Goal: Task Accomplishment & Management: Manage account settings

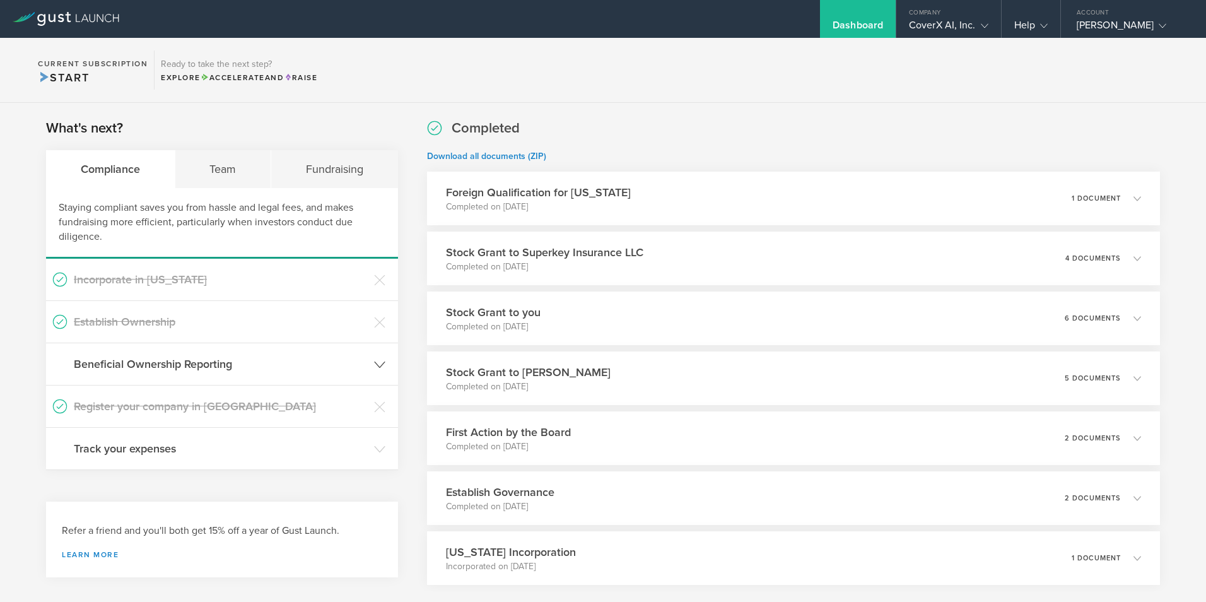
click at [378, 367] on icon at bounding box center [379, 364] width 11 height 11
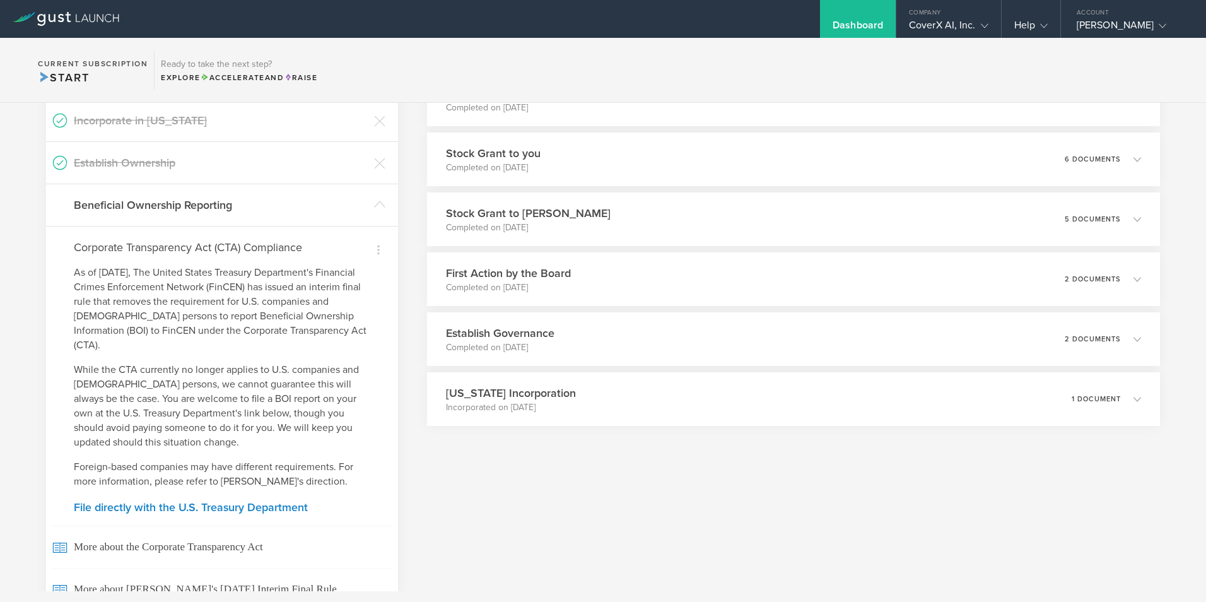
scroll to position [189, 0]
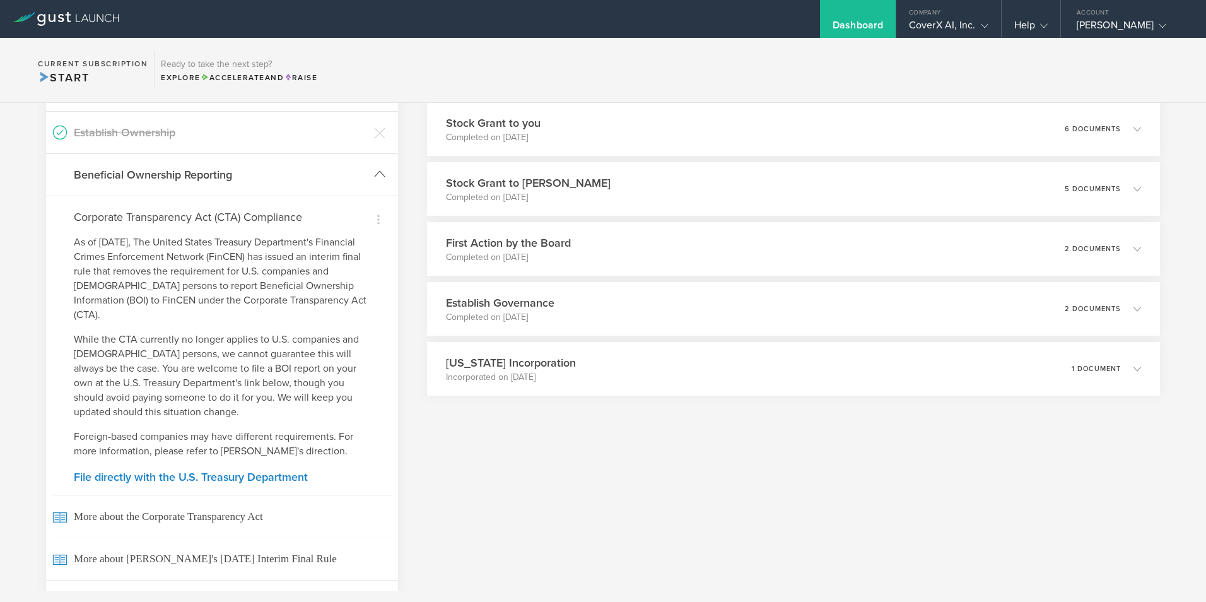
click at [379, 175] on icon at bounding box center [379, 173] width 11 height 11
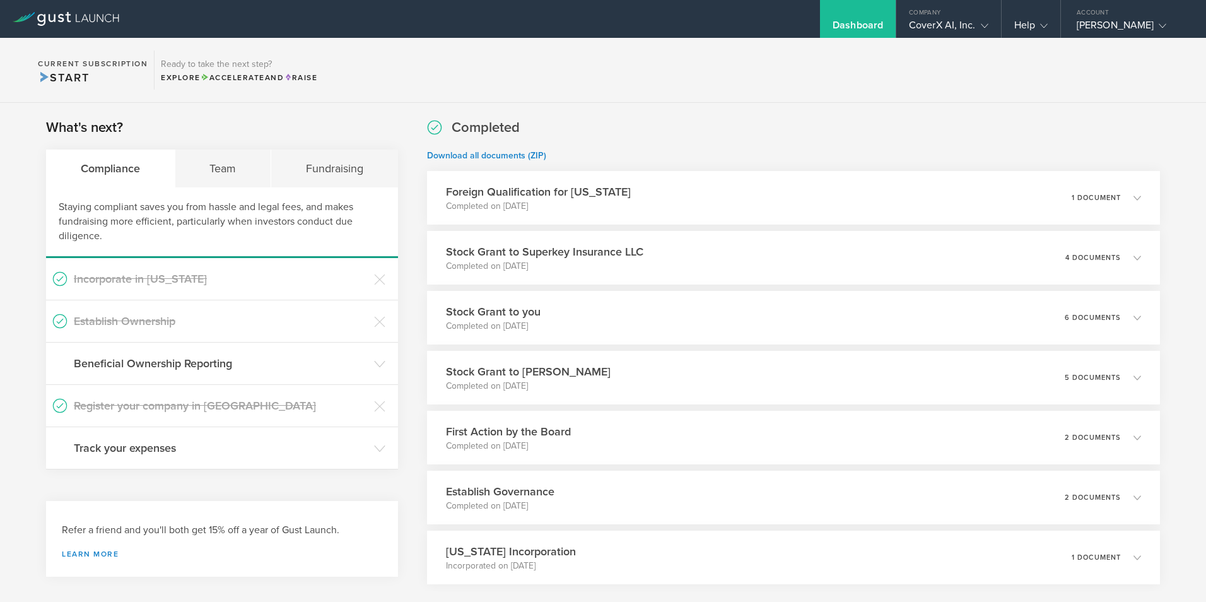
scroll to position [0, 0]
click at [1134, 205] on div "1 document" at bounding box center [1113, 198] width 71 height 21
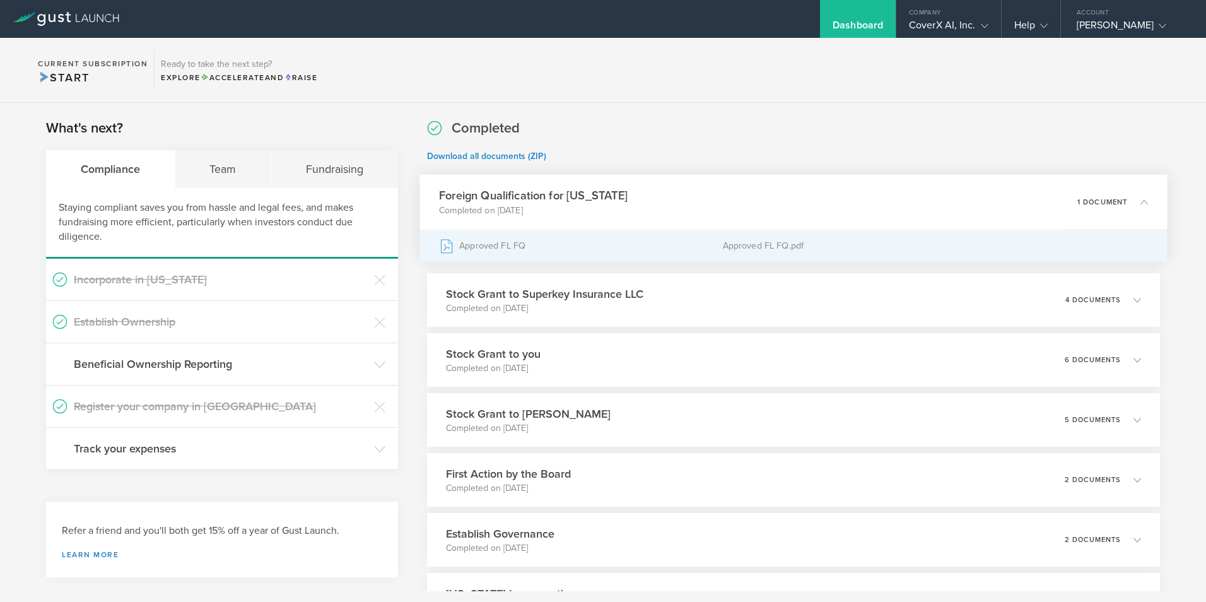
click at [495, 244] on div "Approved FL FQ" at bounding box center [581, 246] width 284 height 32
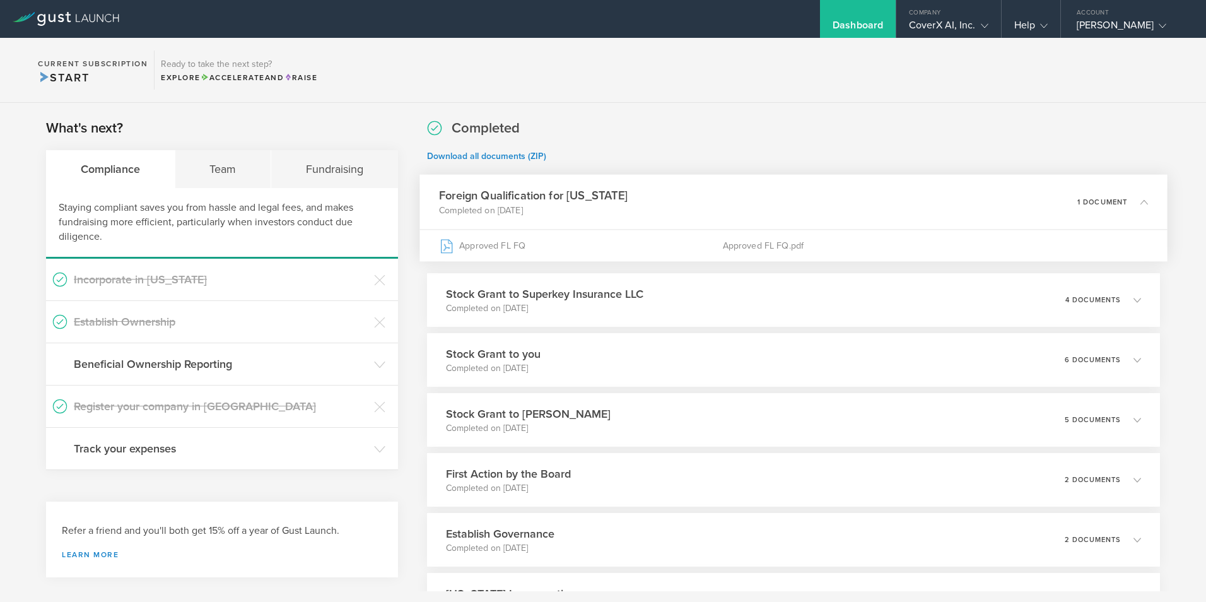
click at [1141, 200] on icon at bounding box center [1145, 202] width 8 height 8
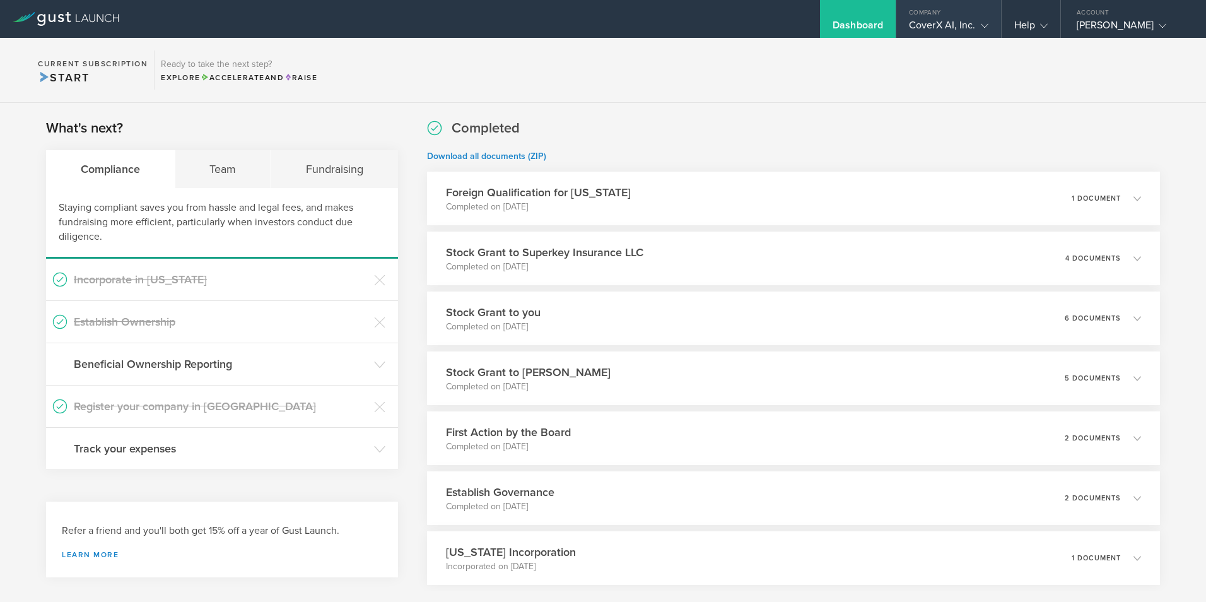
click at [987, 22] on icon at bounding box center [985, 26] width 8 height 8
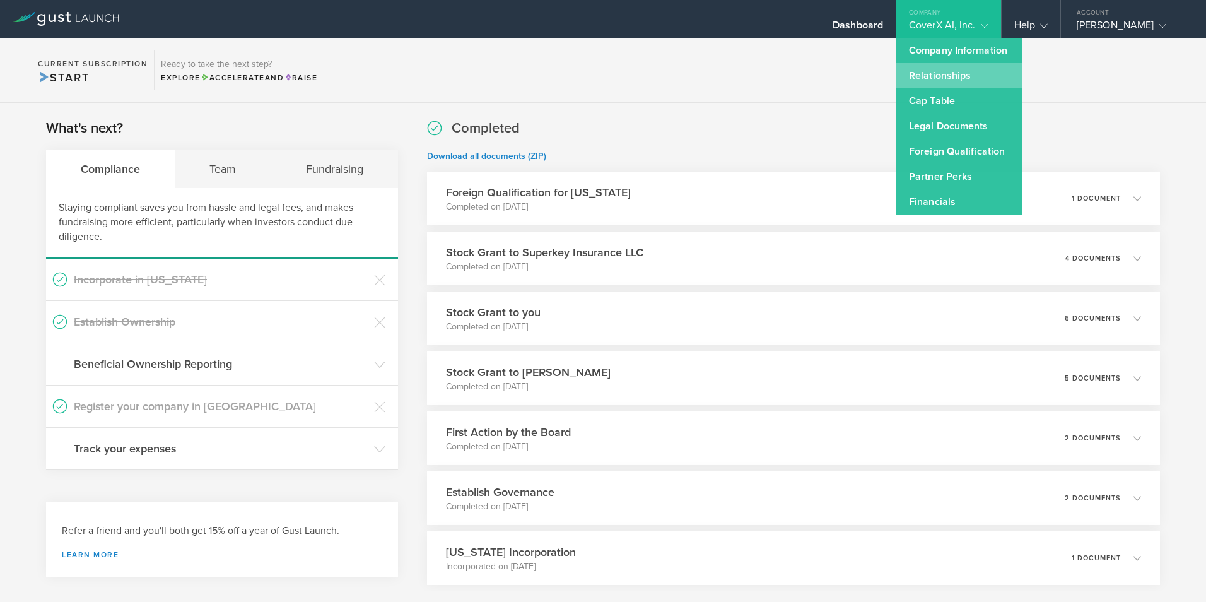
click at [965, 76] on link "Relationships" at bounding box center [960, 75] width 126 height 25
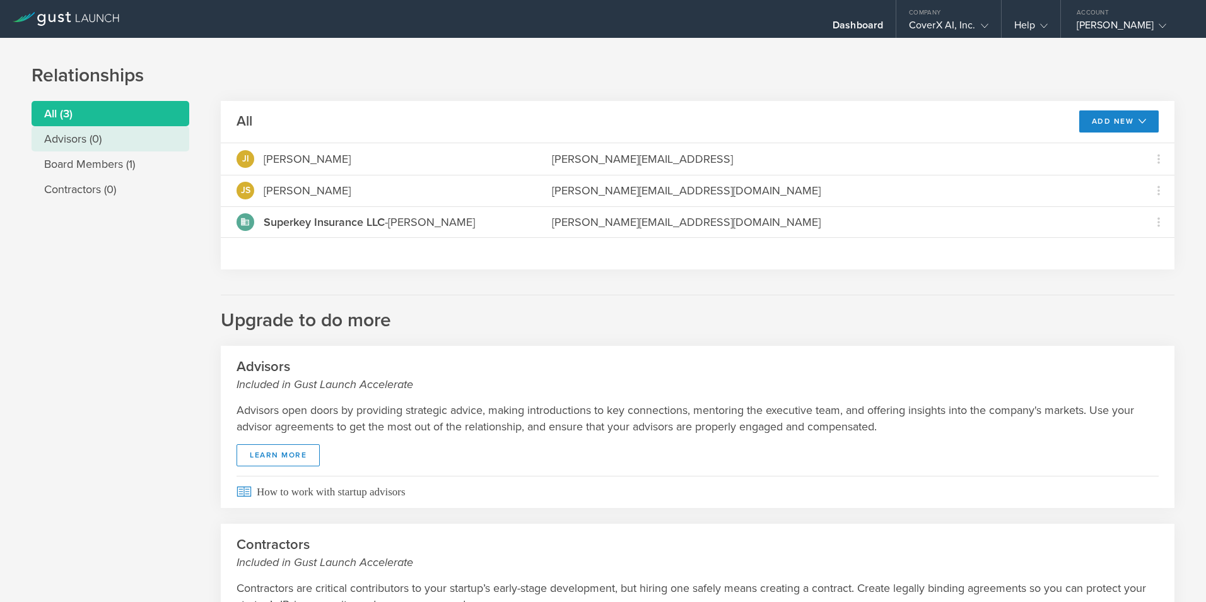
click at [90, 143] on li "Advisors (0)" at bounding box center [111, 138] width 158 height 25
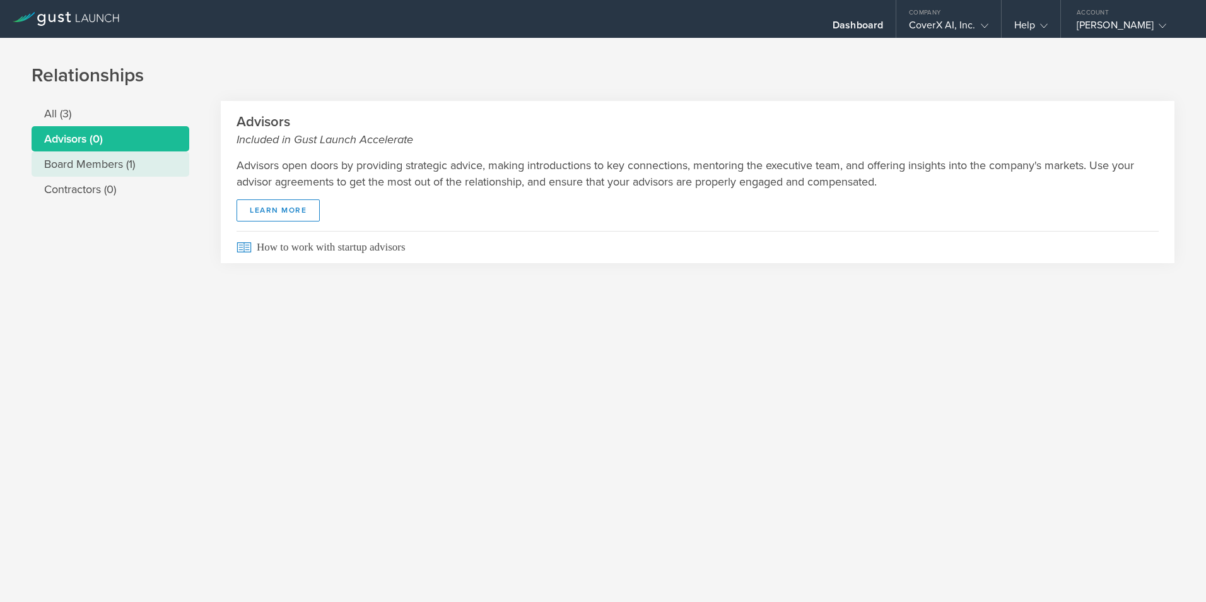
click at [117, 168] on li "Board Members (1)" at bounding box center [111, 163] width 158 height 25
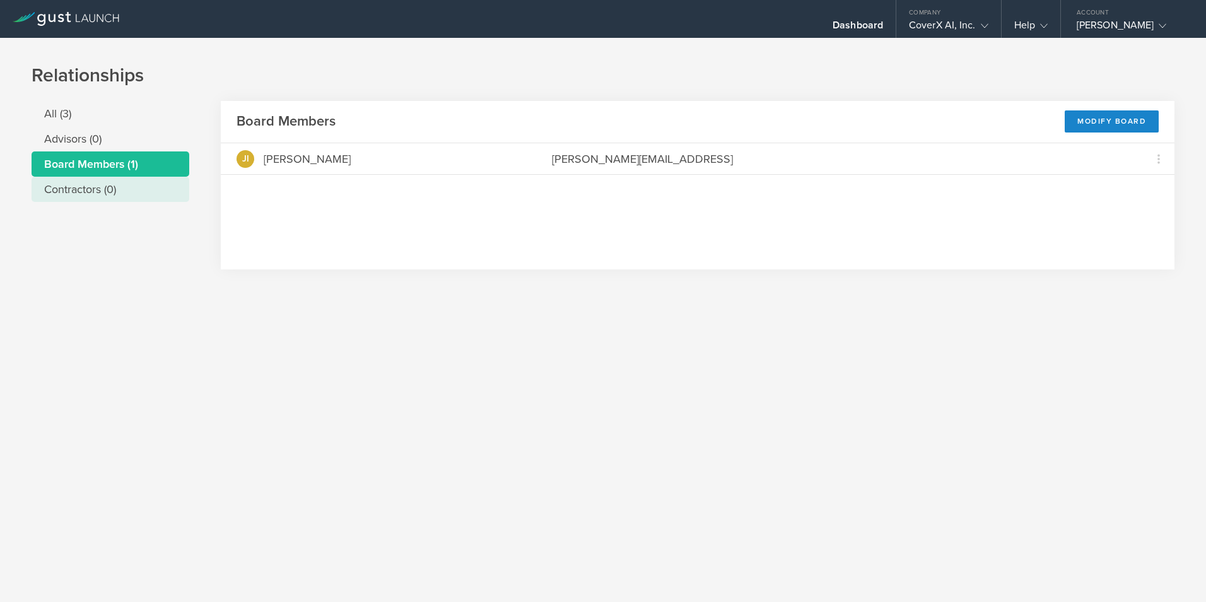
click at [102, 192] on li "Contractors (0)" at bounding box center [111, 189] width 158 height 25
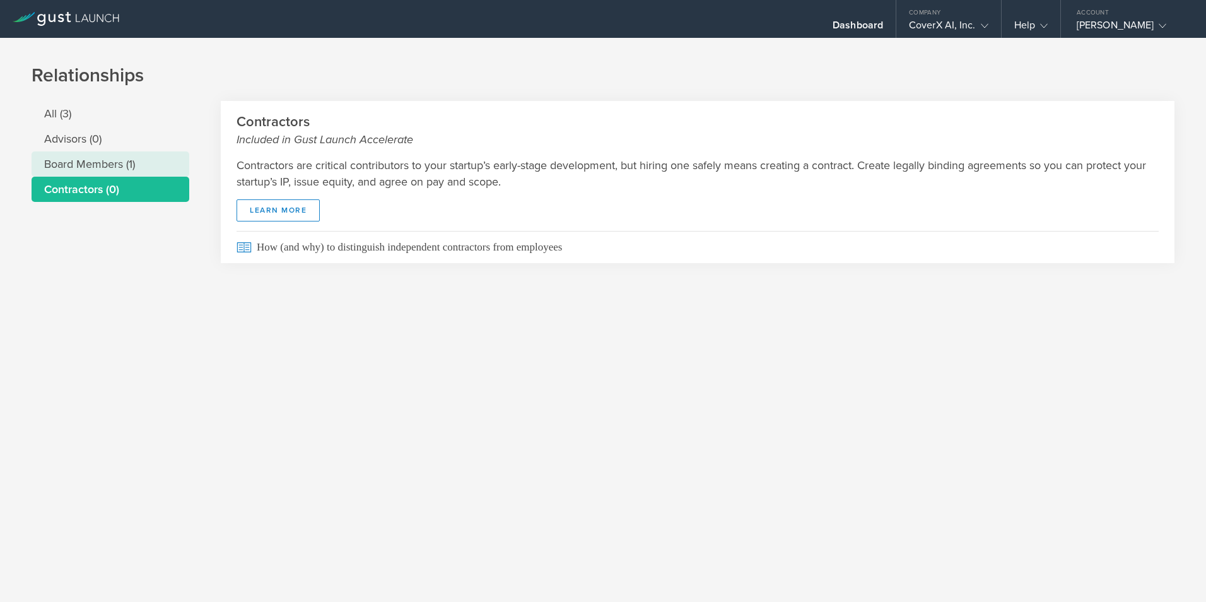
click at [100, 165] on li "Board Members (1)" at bounding box center [111, 163] width 158 height 25
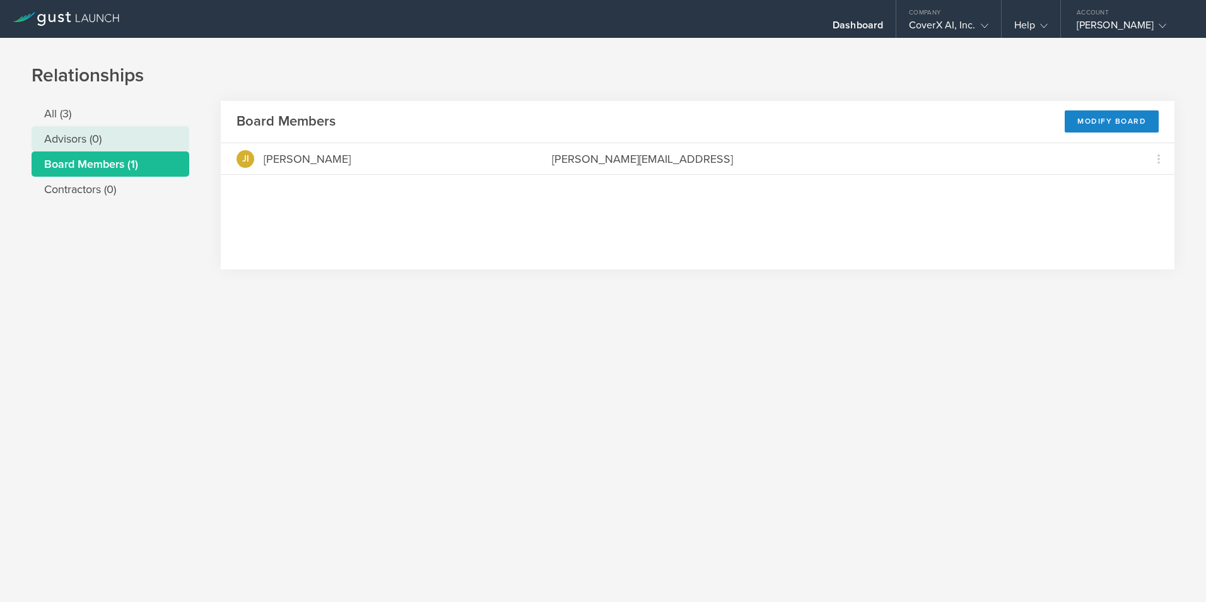
click at [83, 134] on li "Advisors (0)" at bounding box center [111, 138] width 158 height 25
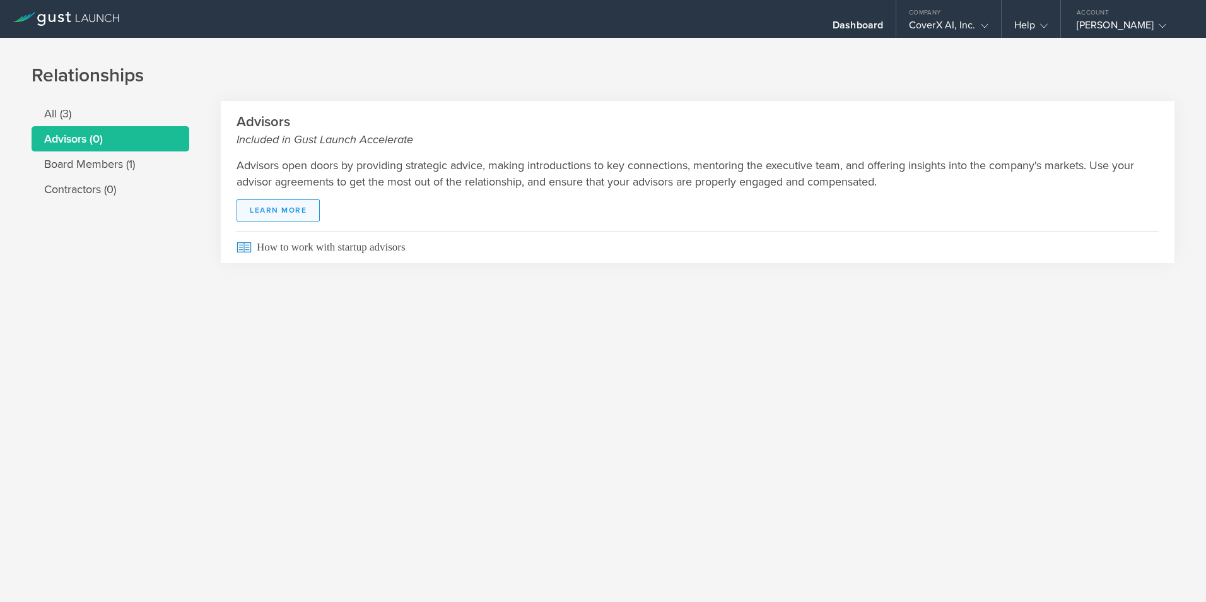
click at [288, 205] on link "Learn More" at bounding box center [278, 210] width 83 height 22
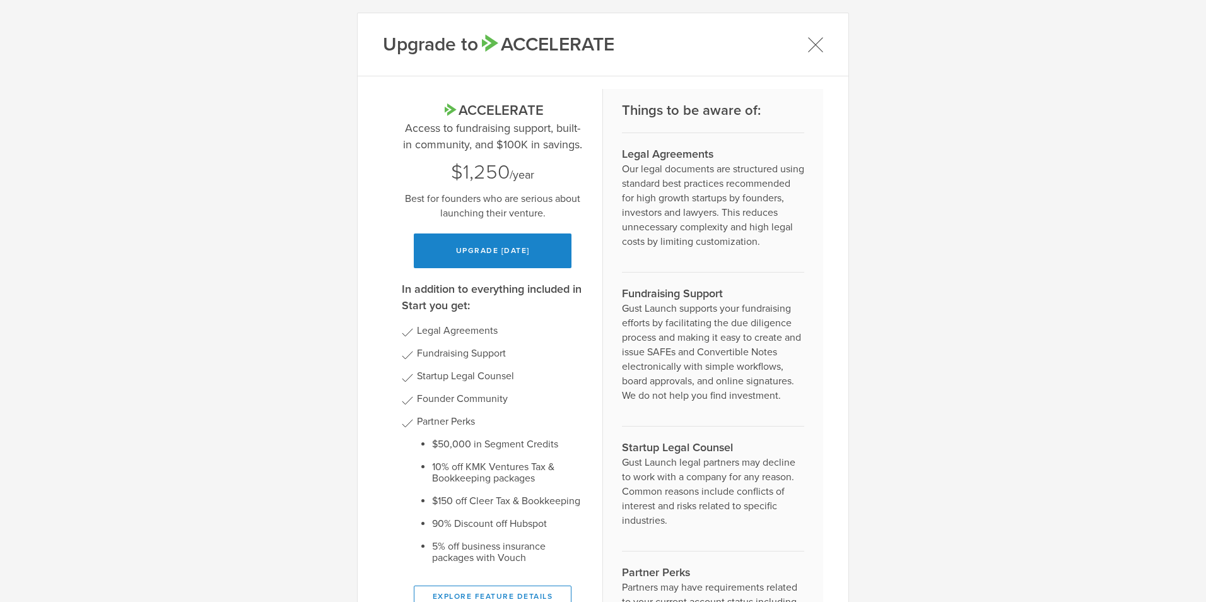
click at [815, 42] on icon at bounding box center [816, 44] width 14 height 14
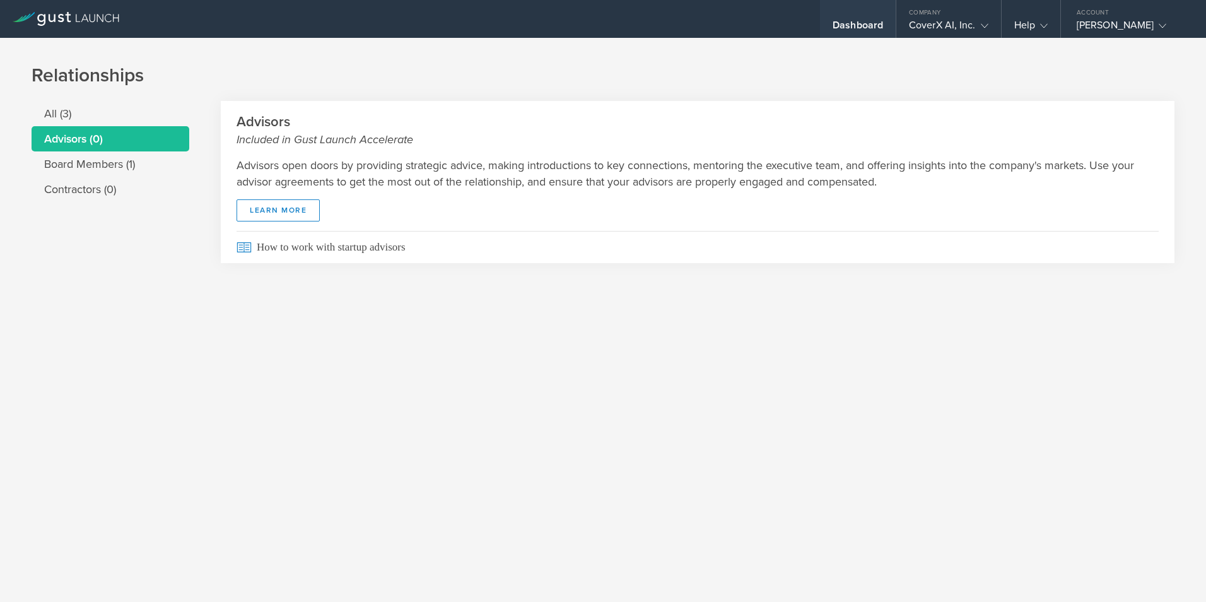
click at [869, 21] on div "Dashboard" at bounding box center [858, 28] width 50 height 19
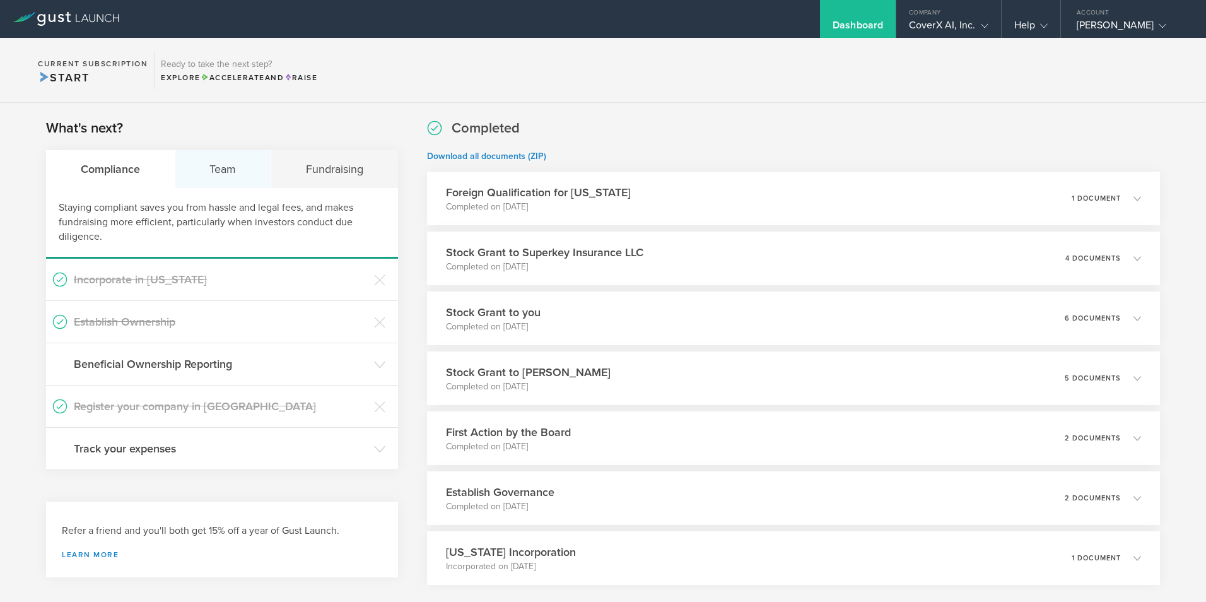
click at [219, 163] on div "Team" at bounding box center [223, 169] width 97 height 38
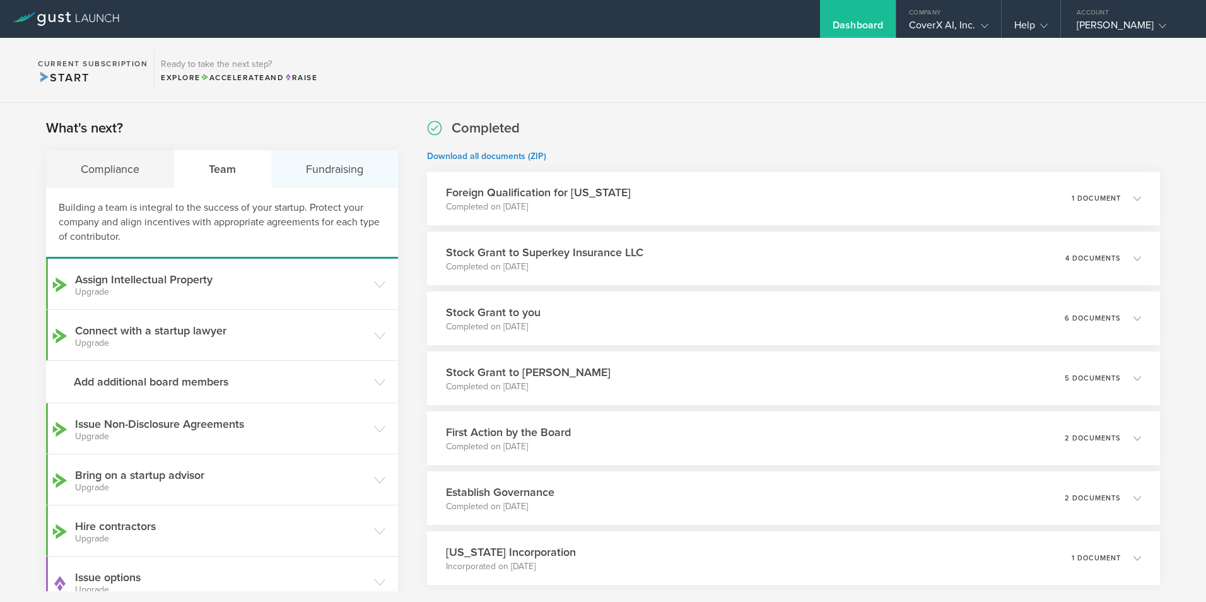
click at [333, 169] on div "Fundraising" at bounding box center [334, 169] width 127 height 38
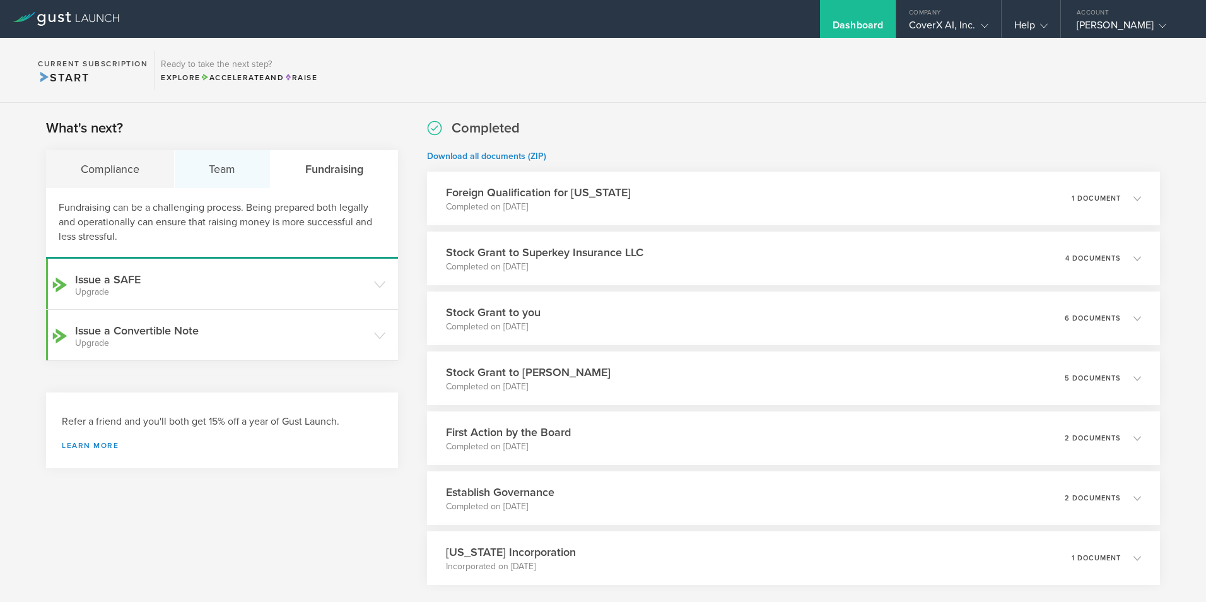
click at [235, 171] on div "Team" at bounding box center [223, 169] width 97 height 38
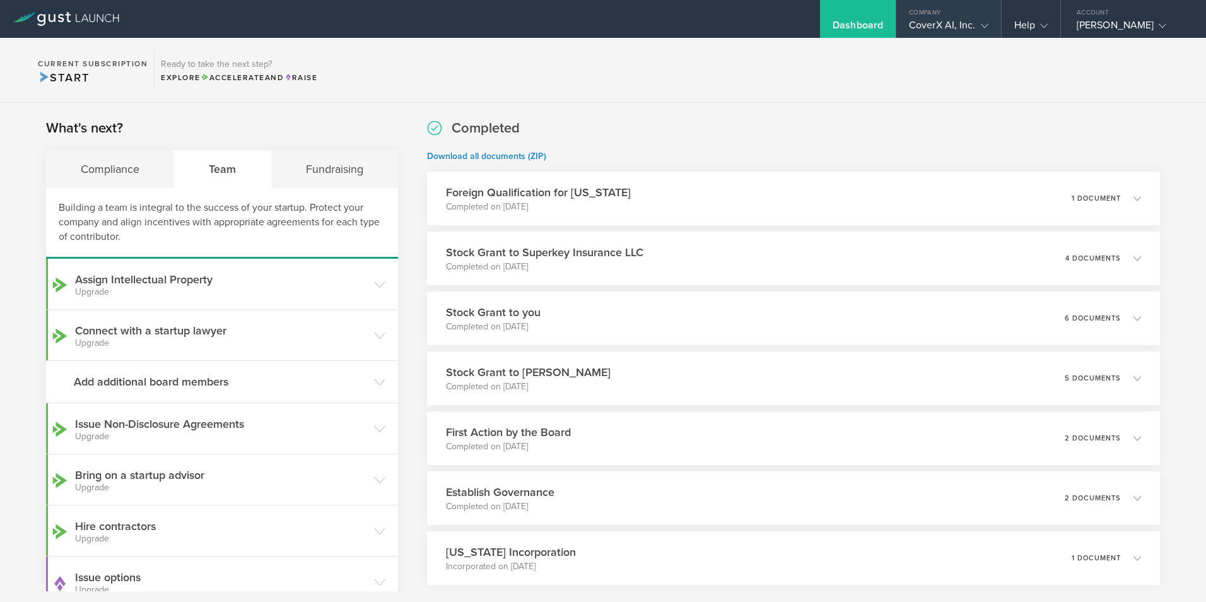
click at [991, 27] on div "CoverX AI, Inc." at bounding box center [949, 28] width 105 height 19
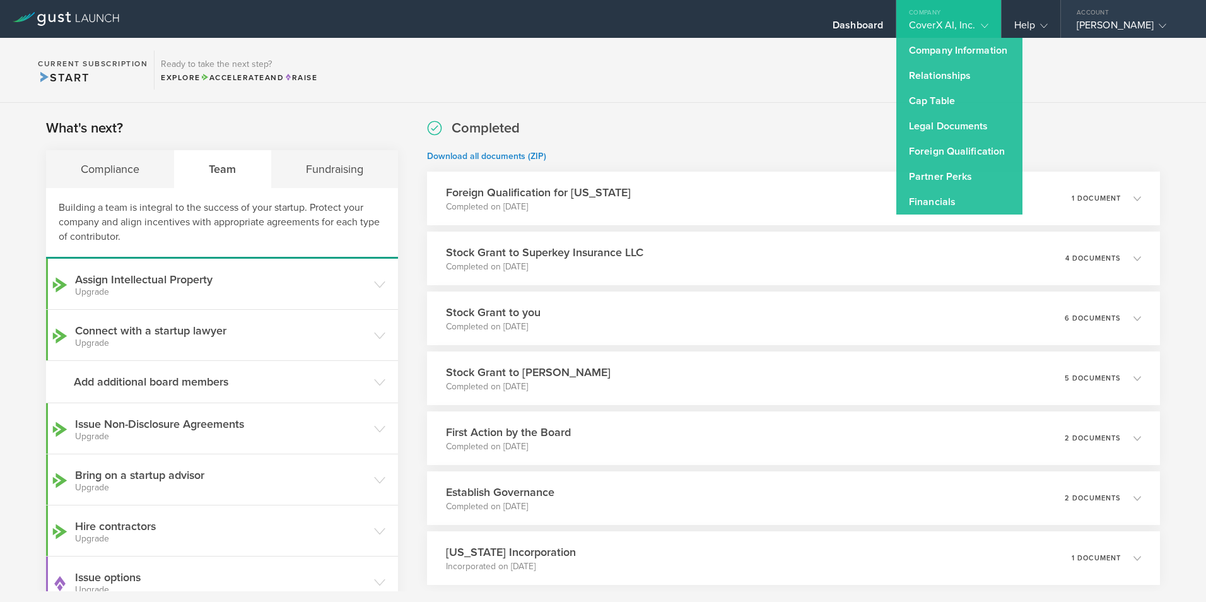
click at [1159, 23] on icon at bounding box center [1163, 26] width 8 height 8
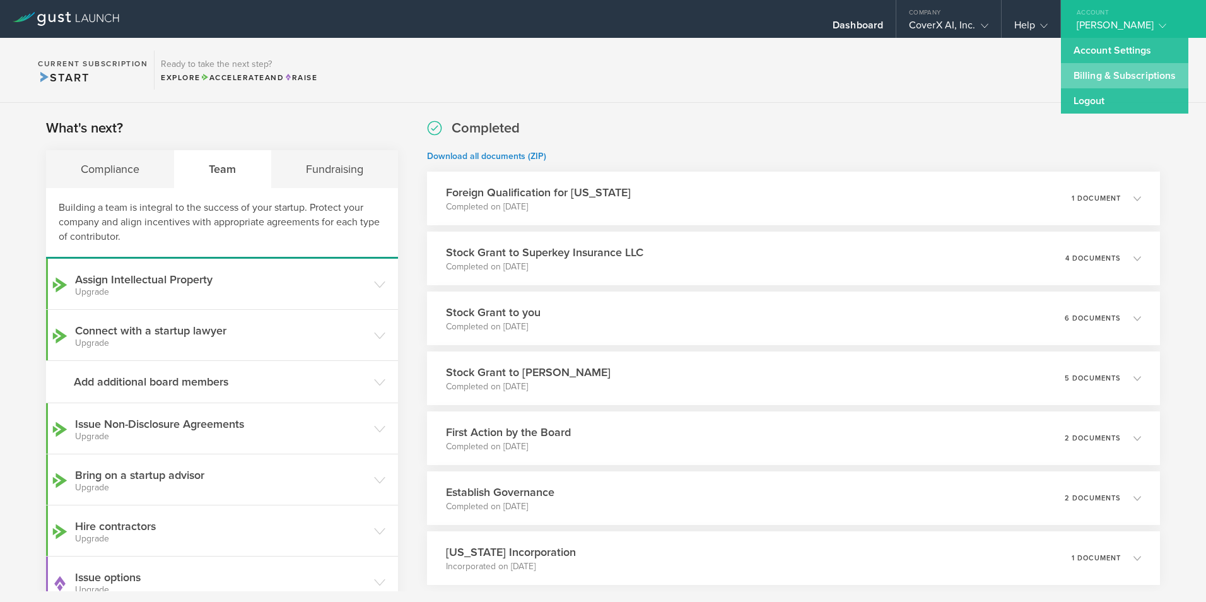
click at [1158, 76] on link "Billing & Subscriptions" at bounding box center [1124, 75] width 127 height 25
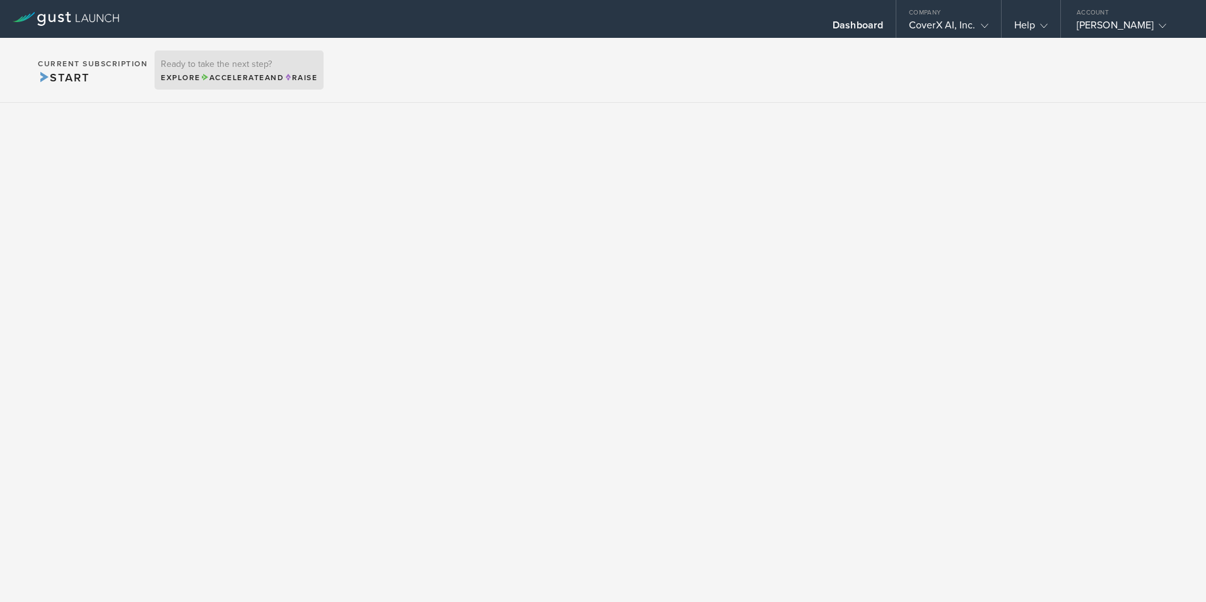
click at [276, 65] on h3 "Ready to take the next step?" at bounding box center [239, 64] width 156 height 9
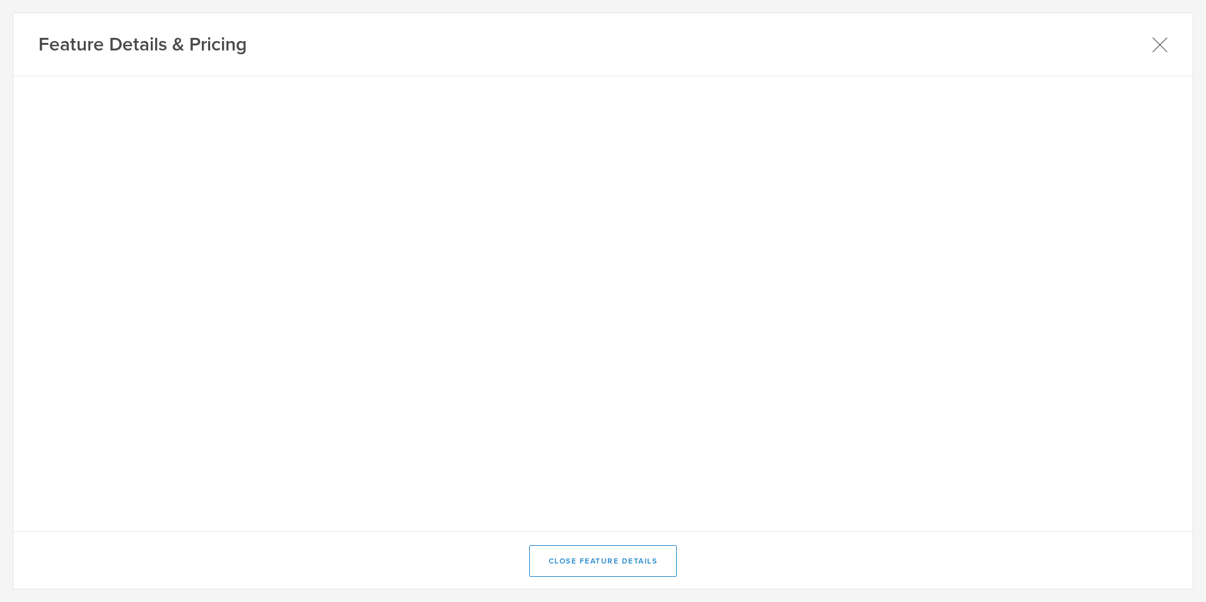
click at [1164, 45] on icon at bounding box center [1160, 45] width 16 height 16
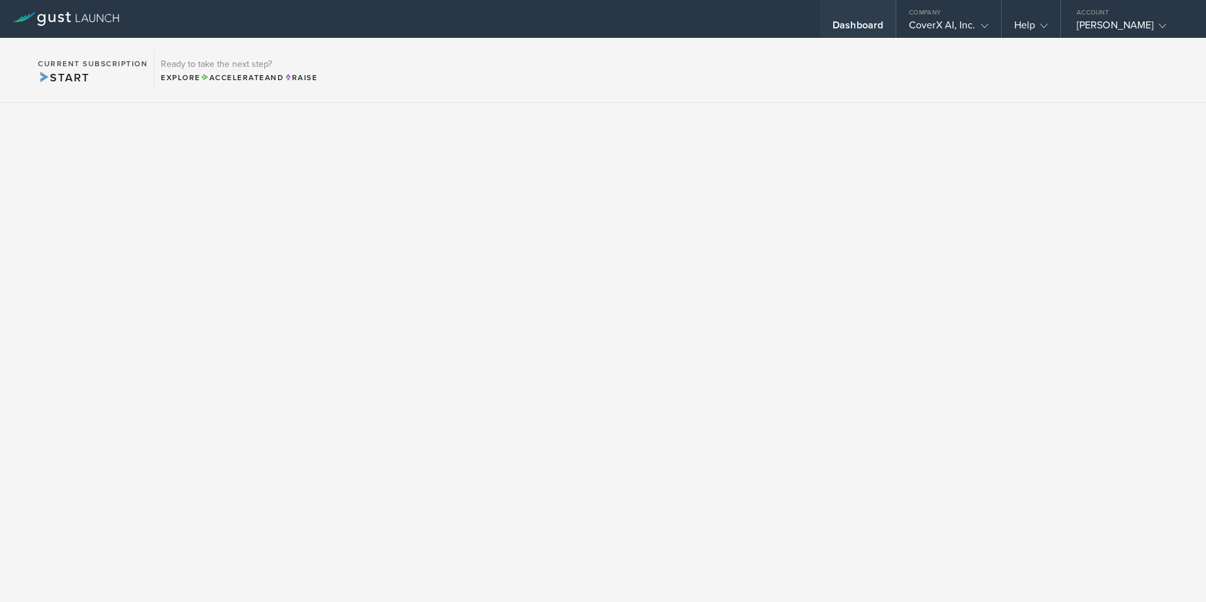
click at [844, 30] on div "Dashboard" at bounding box center [858, 28] width 50 height 19
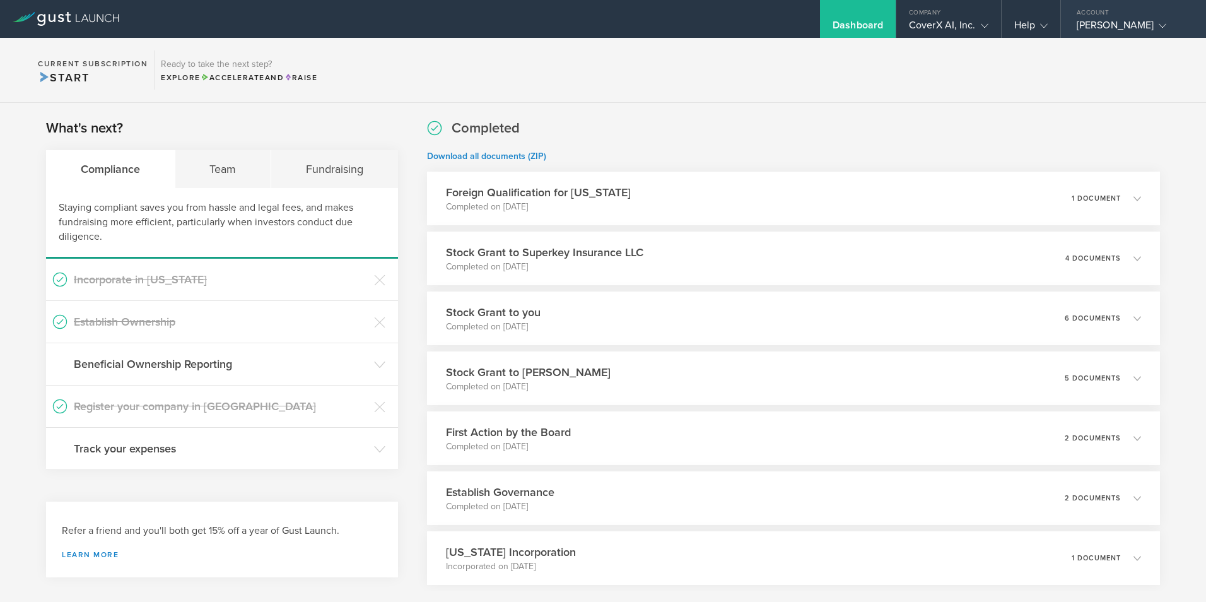
click at [1159, 33] on div "Joseph I Chase" at bounding box center [1130, 28] width 107 height 19
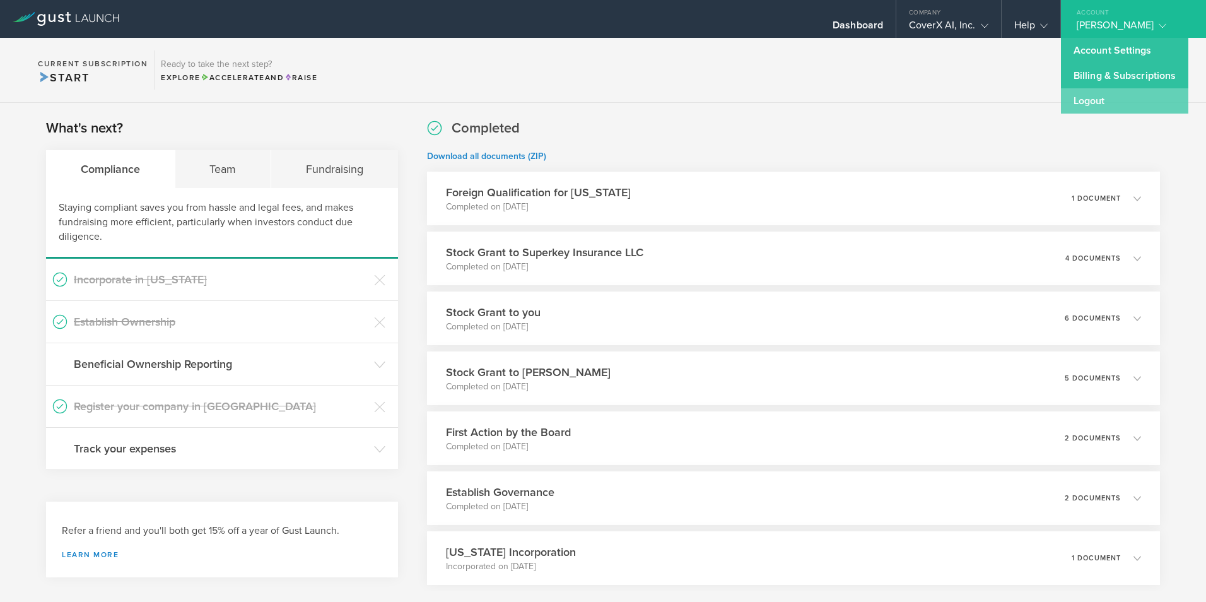
click at [1129, 102] on link "Logout" at bounding box center [1124, 100] width 127 height 25
